Goal: Information Seeking & Learning: Check status

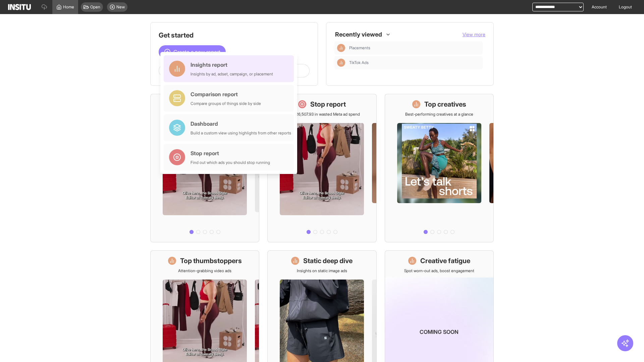
click at [230, 69] on div "Insights report Insights by ad, adset, campaign, or placement" at bounding box center [231, 69] width 82 height 16
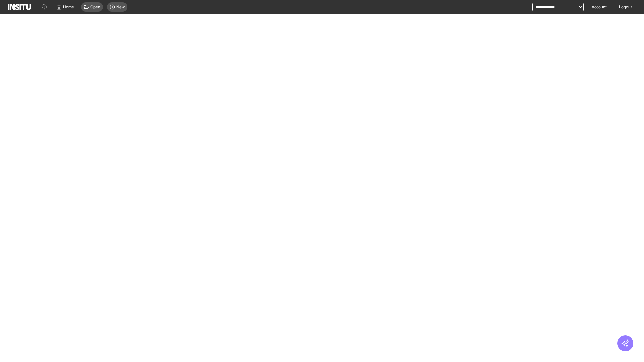
select select "**"
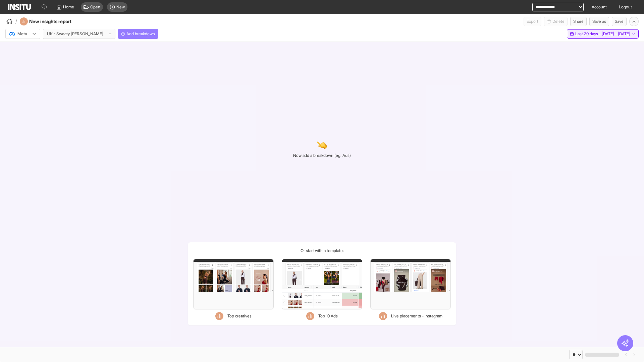
click at [589, 34] on span "Last 30 days - [DATE] - [DATE]" at bounding box center [602, 33] width 55 height 5
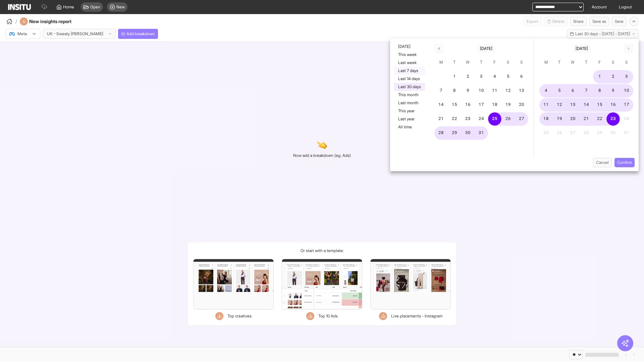
click at [409, 71] on button "Last 7 days" at bounding box center [409, 71] width 31 height 8
